Goal: Transaction & Acquisition: Obtain resource

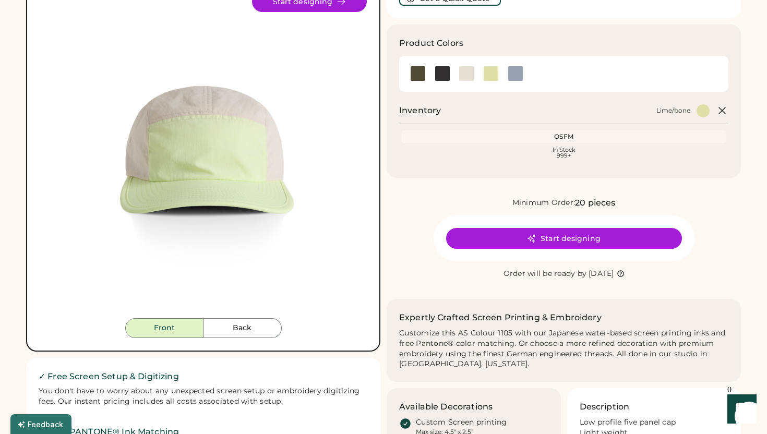
scroll to position [81, 0]
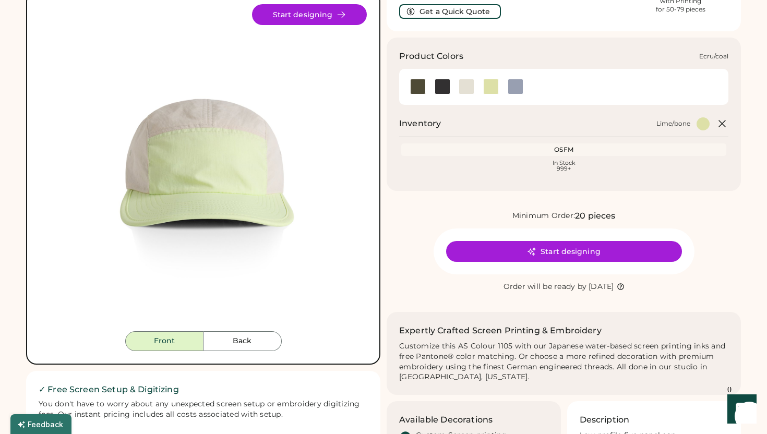
click at [470, 82] on div at bounding box center [466, 87] width 16 height 16
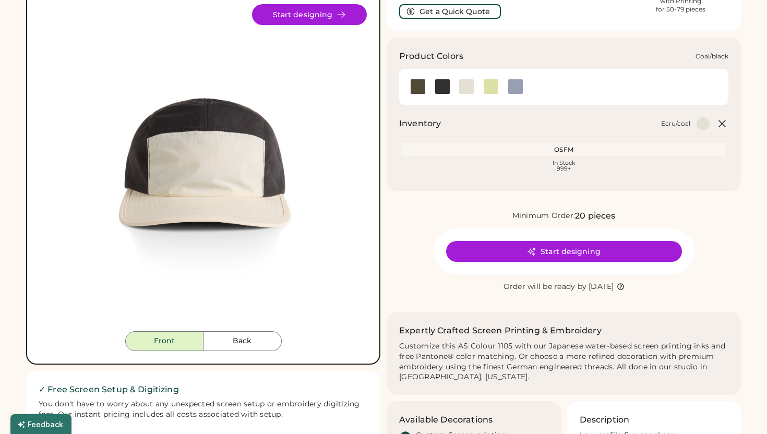
click at [444, 87] on div at bounding box center [442, 87] width 16 height 16
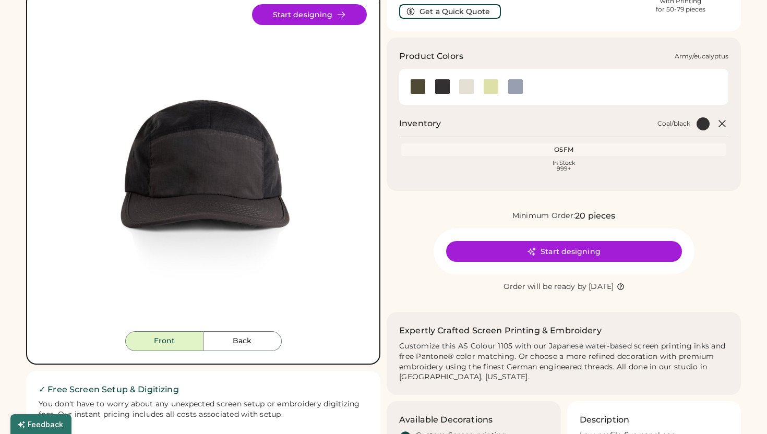
click at [416, 87] on div at bounding box center [418, 87] width 16 height 16
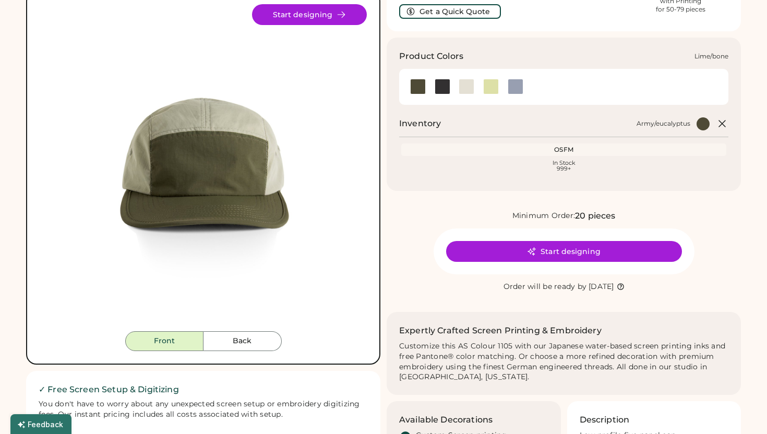
click at [490, 84] on div at bounding box center [491, 87] width 16 height 16
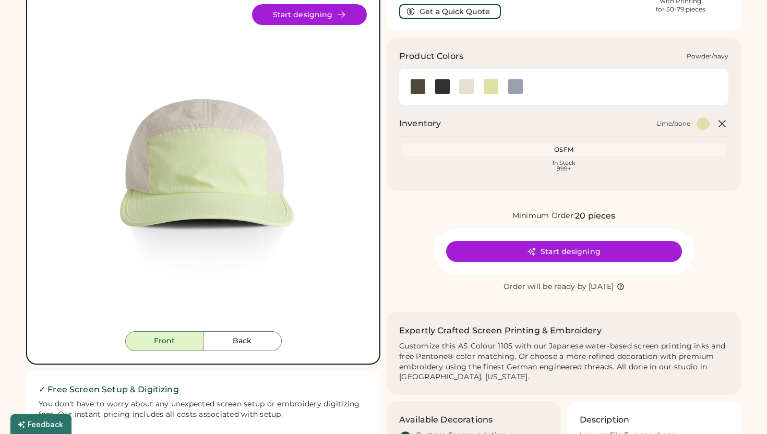
click at [517, 86] on div at bounding box center [515, 87] width 16 height 16
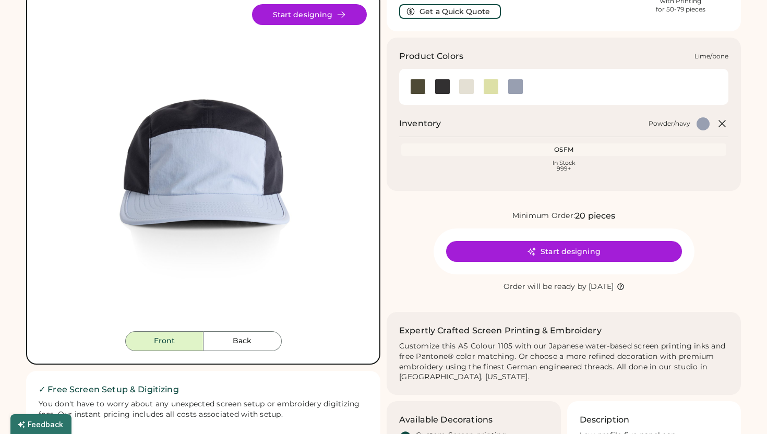
click at [490, 87] on div at bounding box center [491, 87] width 16 height 16
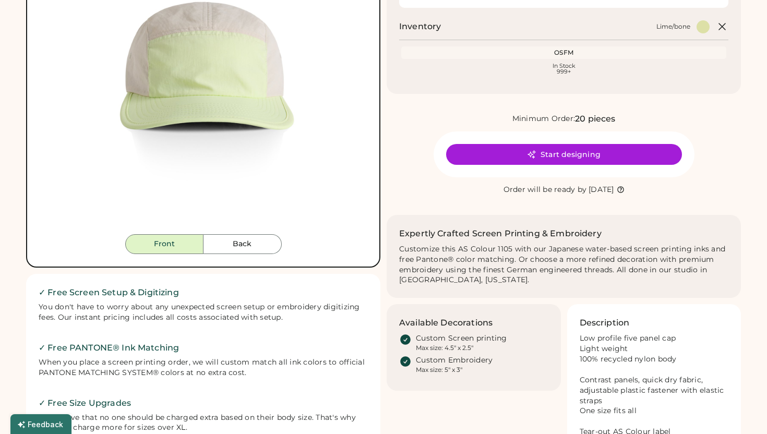
scroll to position [238, 0]
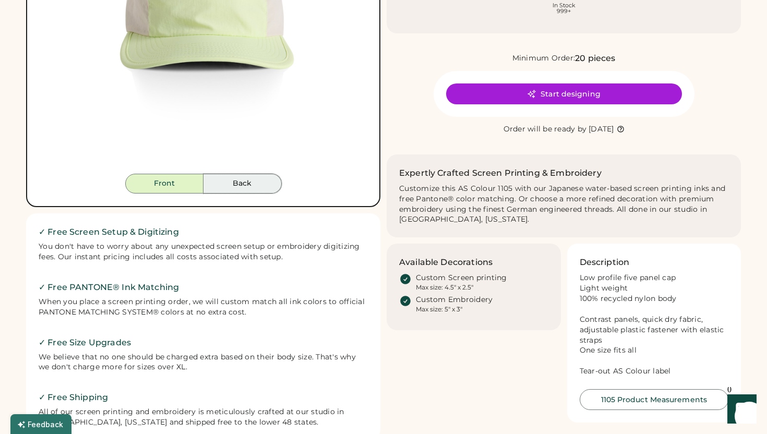
click at [261, 178] on button "Back" at bounding box center [242, 184] width 78 height 20
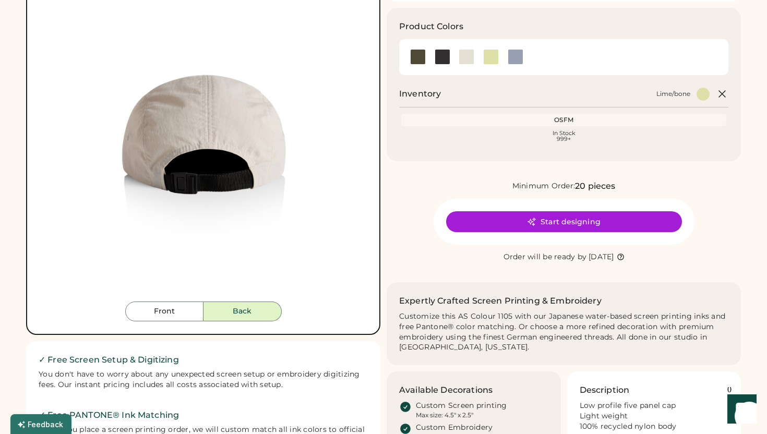
scroll to position [108, 0]
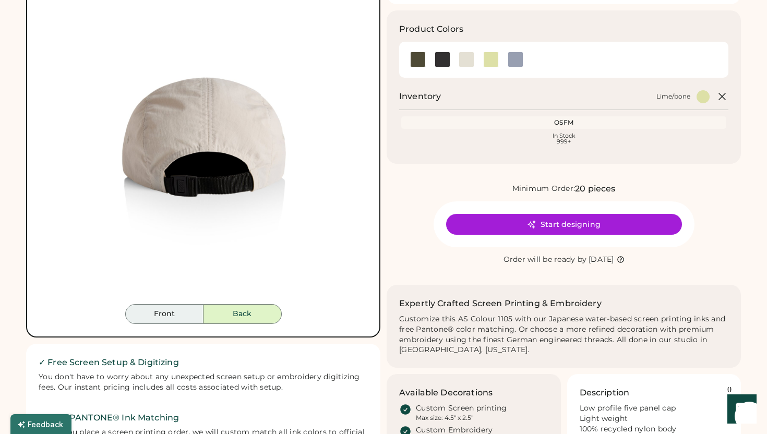
click at [167, 316] on button "Front" at bounding box center [164, 314] width 78 height 20
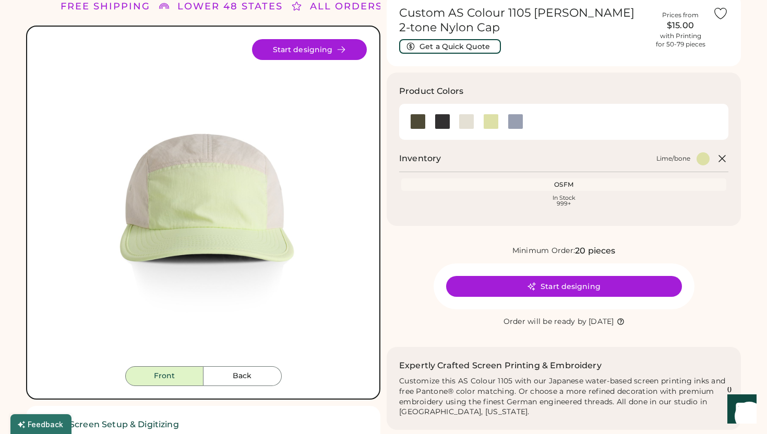
scroll to position [50, 0]
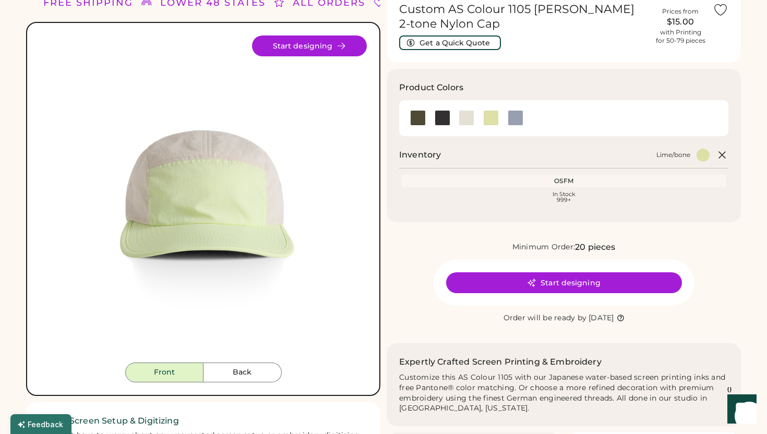
click at [577, 233] on div "Custom AS Colour 1105 [PERSON_NAME] 2-tone Nylon Cap Get a Quick Quote Prices f…" at bounding box center [563, 301] width 354 height 622
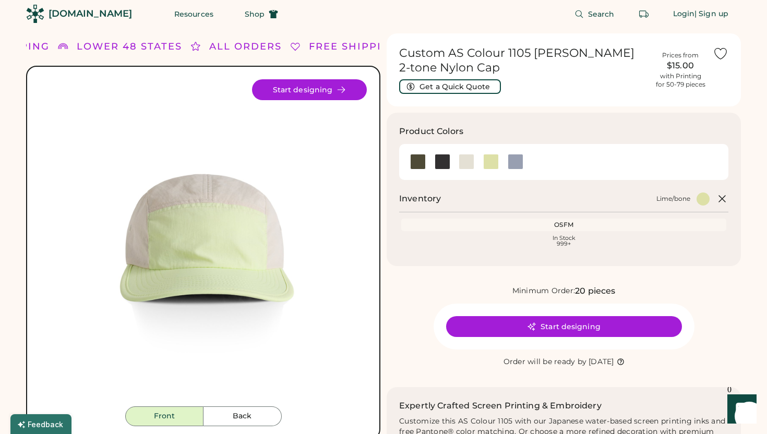
scroll to position [1, 0]
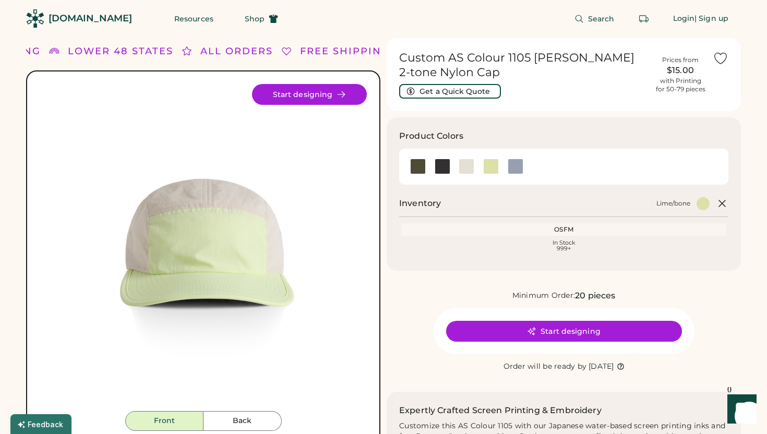
click at [578, 224] on div "OSFM" at bounding box center [563, 229] width 325 height 13
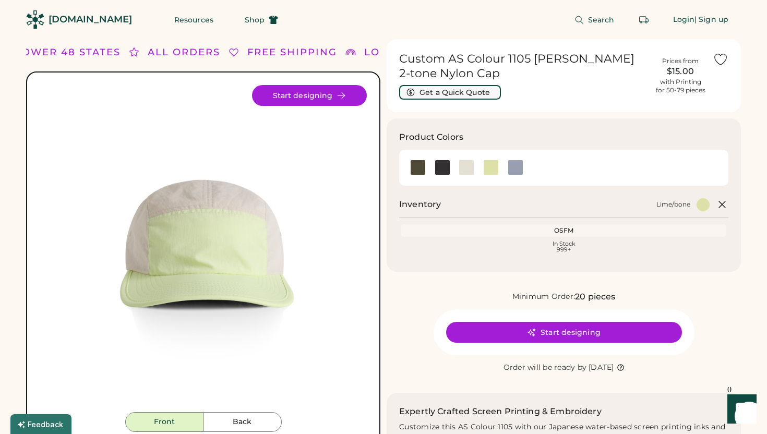
click at [482, 91] on button "Get a Quick Quote" at bounding box center [450, 92] width 102 height 15
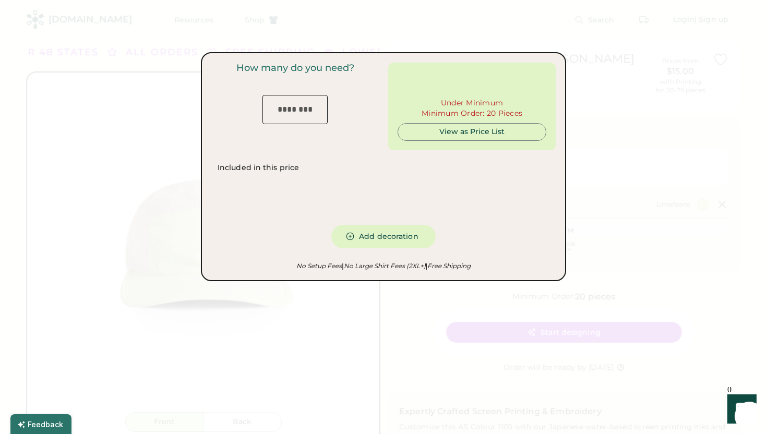
type input "***"
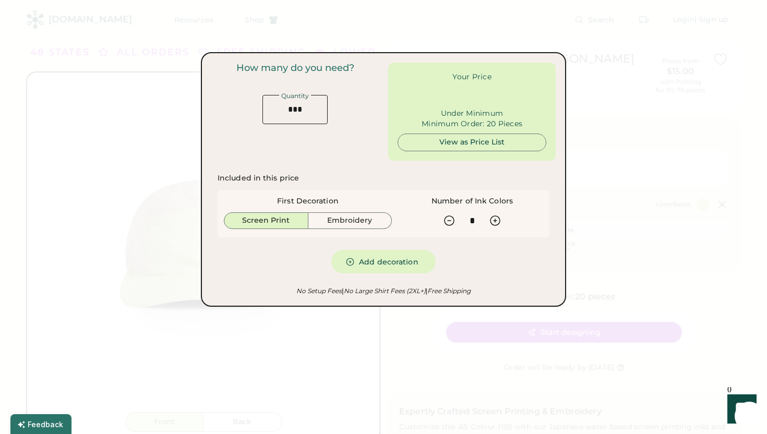
type input "******"
click at [289, 102] on input "input" at bounding box center [294, 109] width 65 height 29
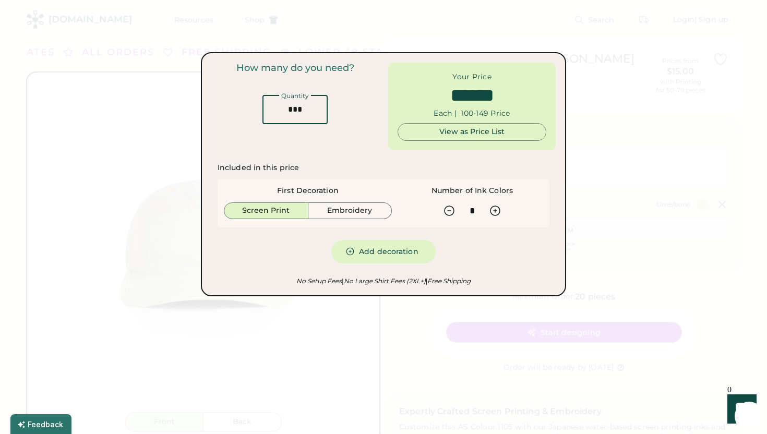
type input "****"
click at [297, 108] on input "input" at bounding box center [294, 109] width 65 height 29
type input "******"
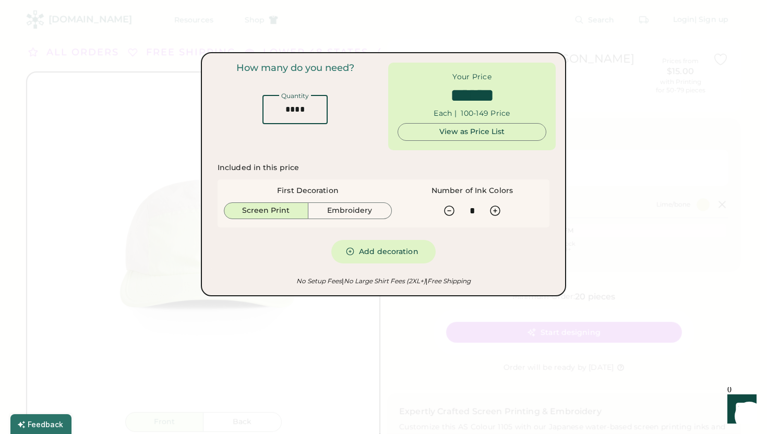
type input "*"
type input "*****"
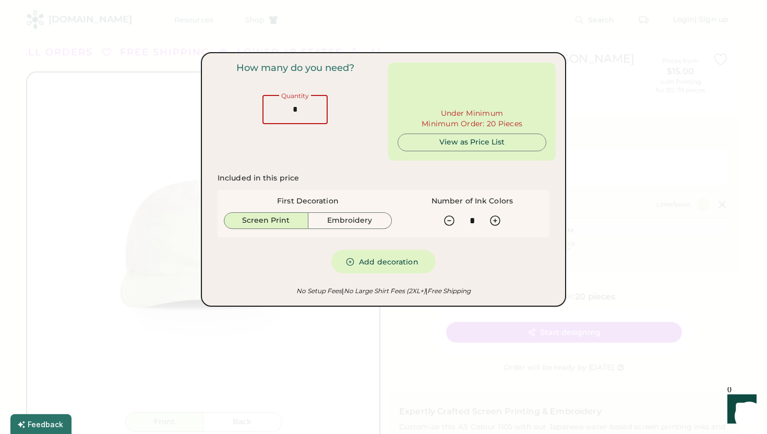
type input "*"
click at [298, 134] on div "How many do you need? Quantity" at bounding box center [294, 112] width 167 height 98
click at [644, 100] on div at bounding box center [383, 217] width 767 height 434
